Goal: Task Accomplishment & Management: Manage account settings

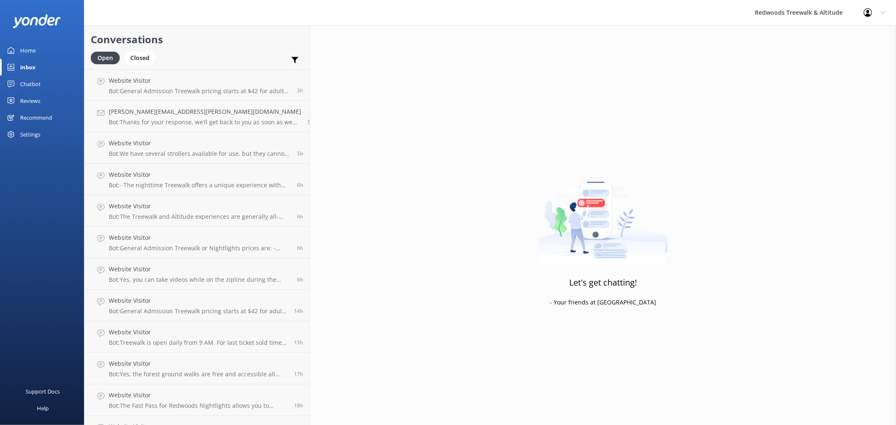
click at [36, 97] on div "Reviews" at bounding box center [30, 100] width 20 height 17
